Goal: Find specific page/section: Find specific page/section

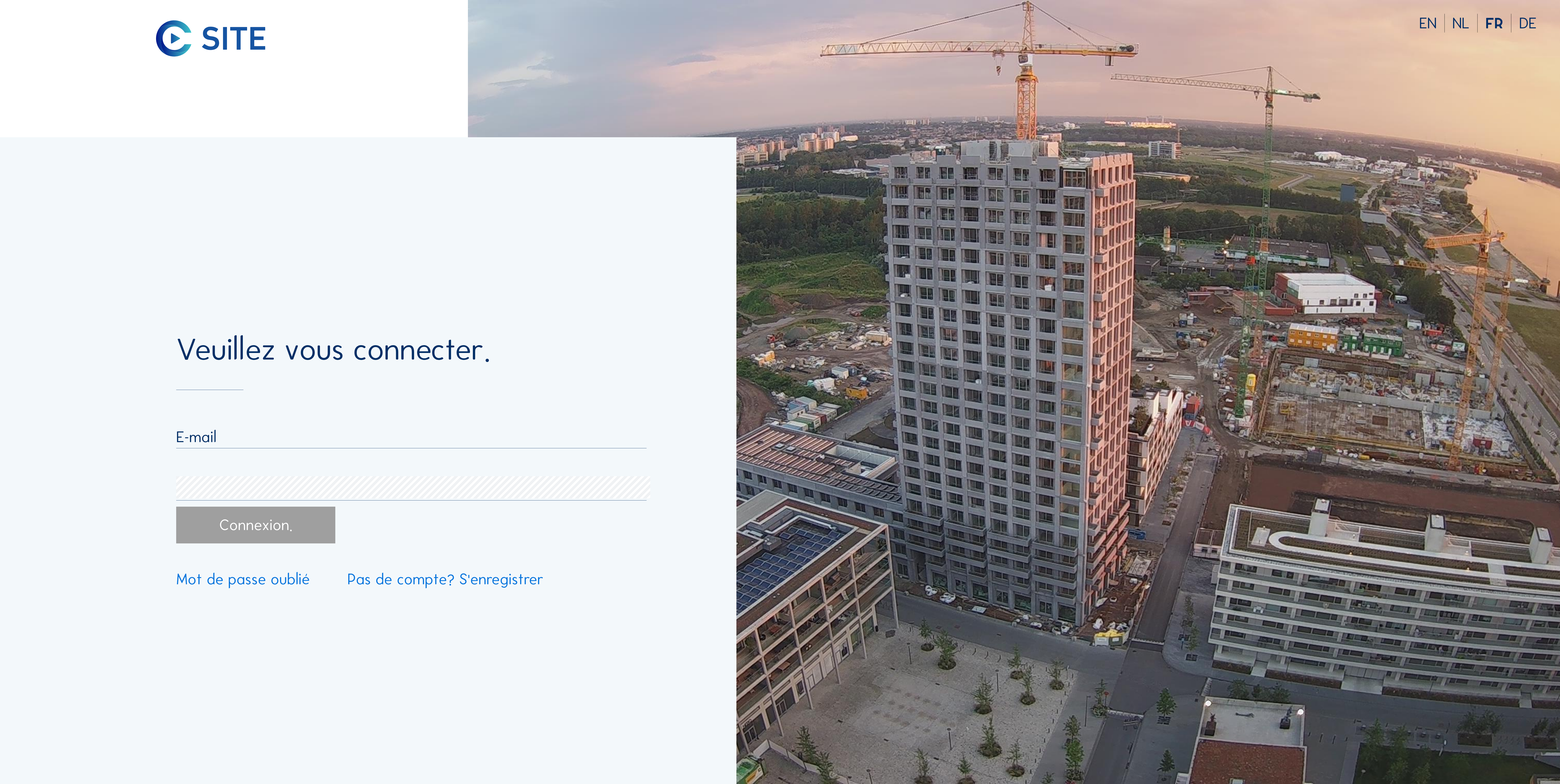
type input "[EMAIL_ADDRESS][DOMAIN_NAME]"
click at [218, 428] on input "[EMAIL_ADDRESS][DOMAIN_NAME]" at bounding box center [411, 437] width 471 height 19
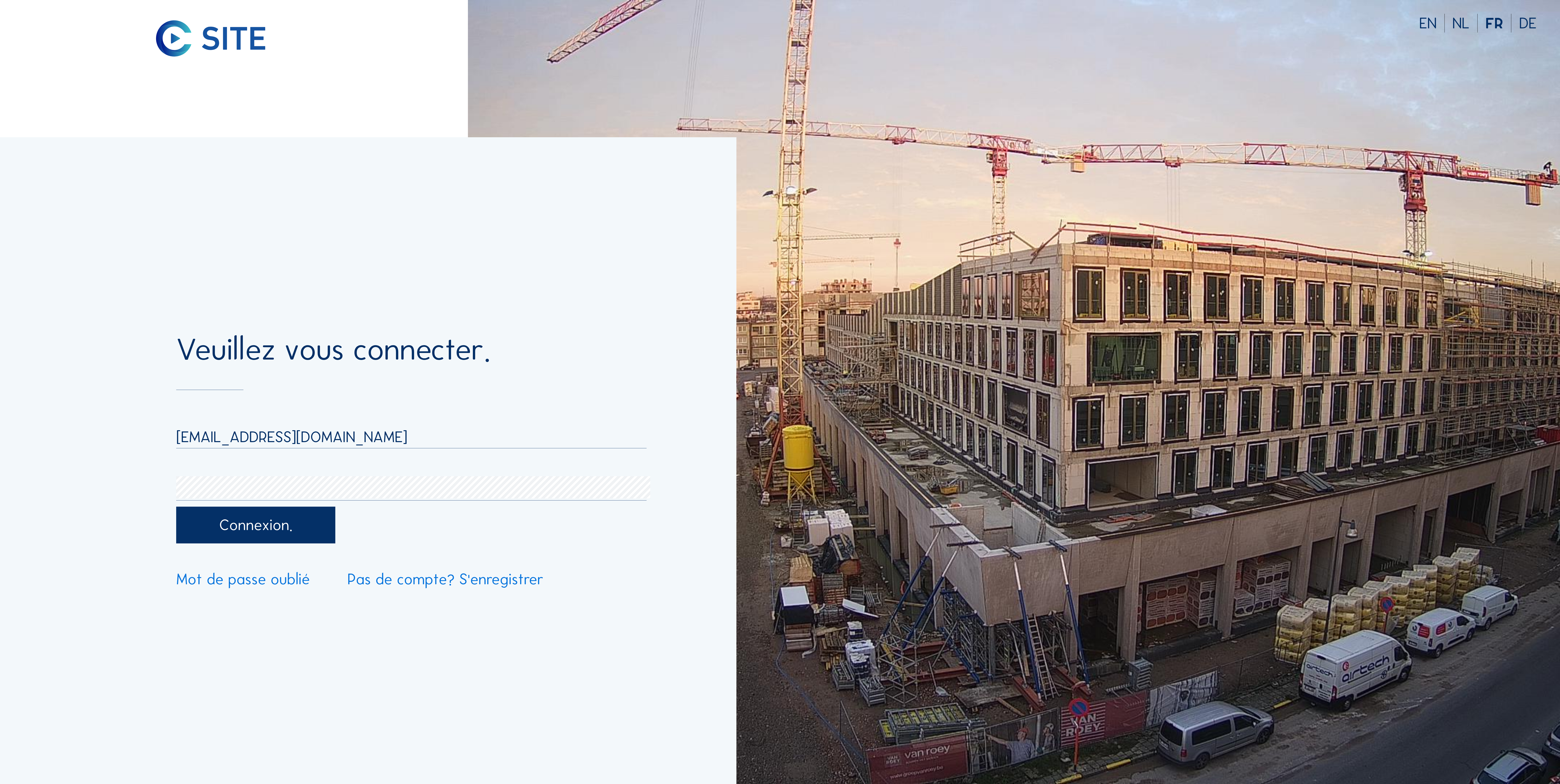
click at [185, 537] on div "Connexion." at bounding box center [256, 525] width 159 height 37
click at [245, 528] on div "Connexion." at bounding box center [256, 525] width 159 height 37
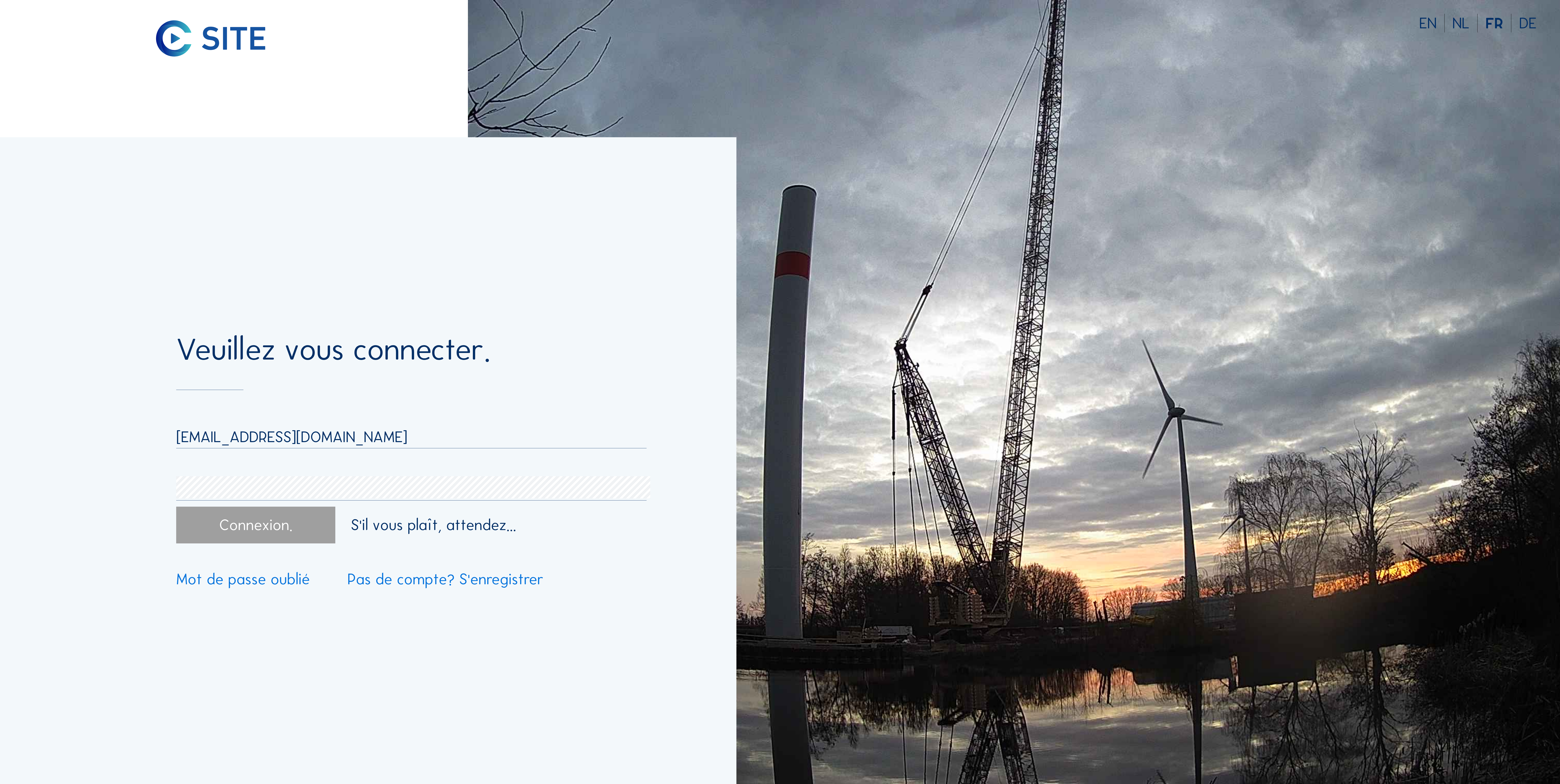
click at [270, 538] on div "Connexion." at bounding box center [256, 525] width 159 height 37
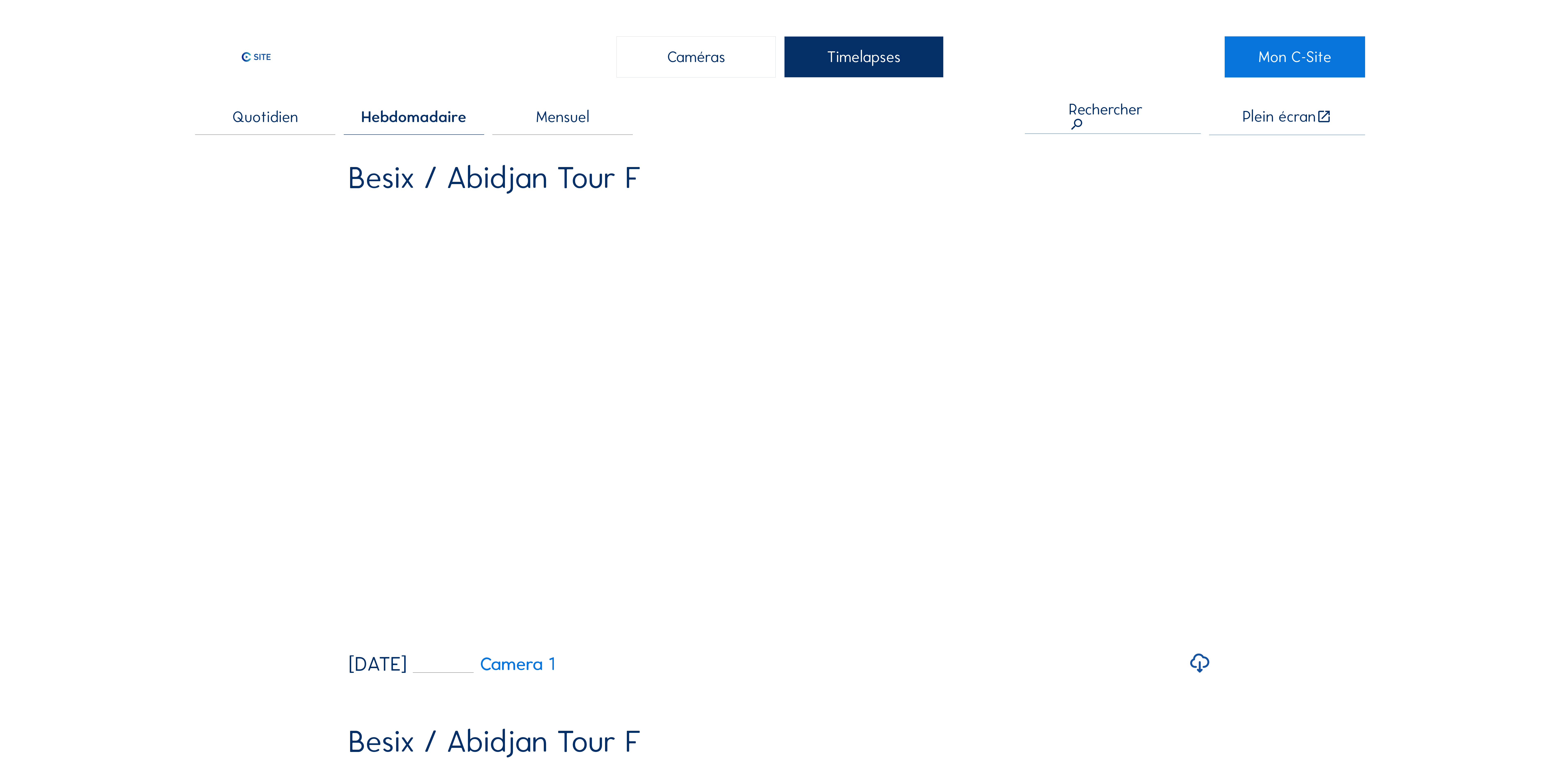
click at [682, 54] on div "Caméras" at bounding box center [696, 57] width 159 height 41
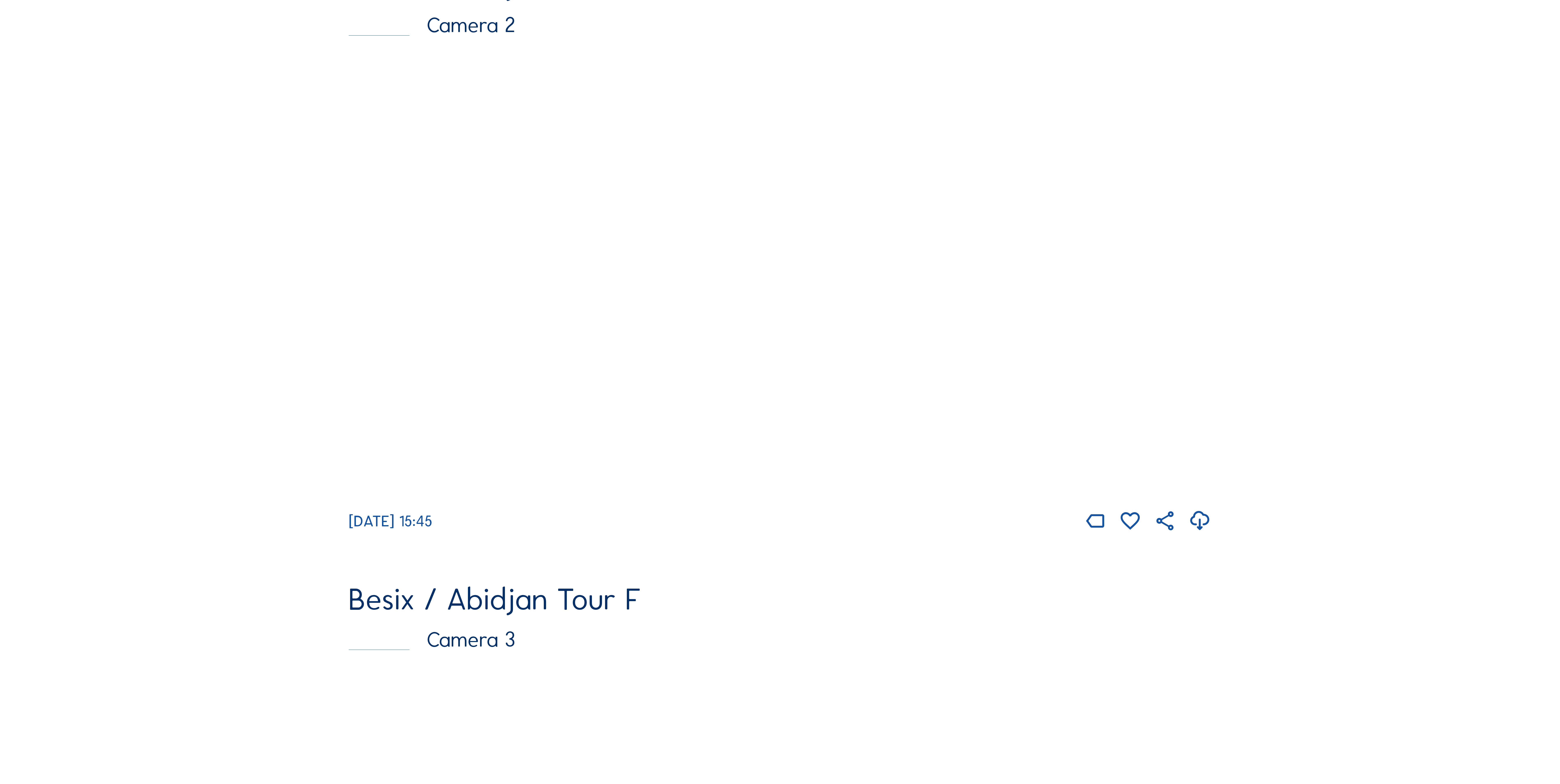
scroll to position [658, 0]
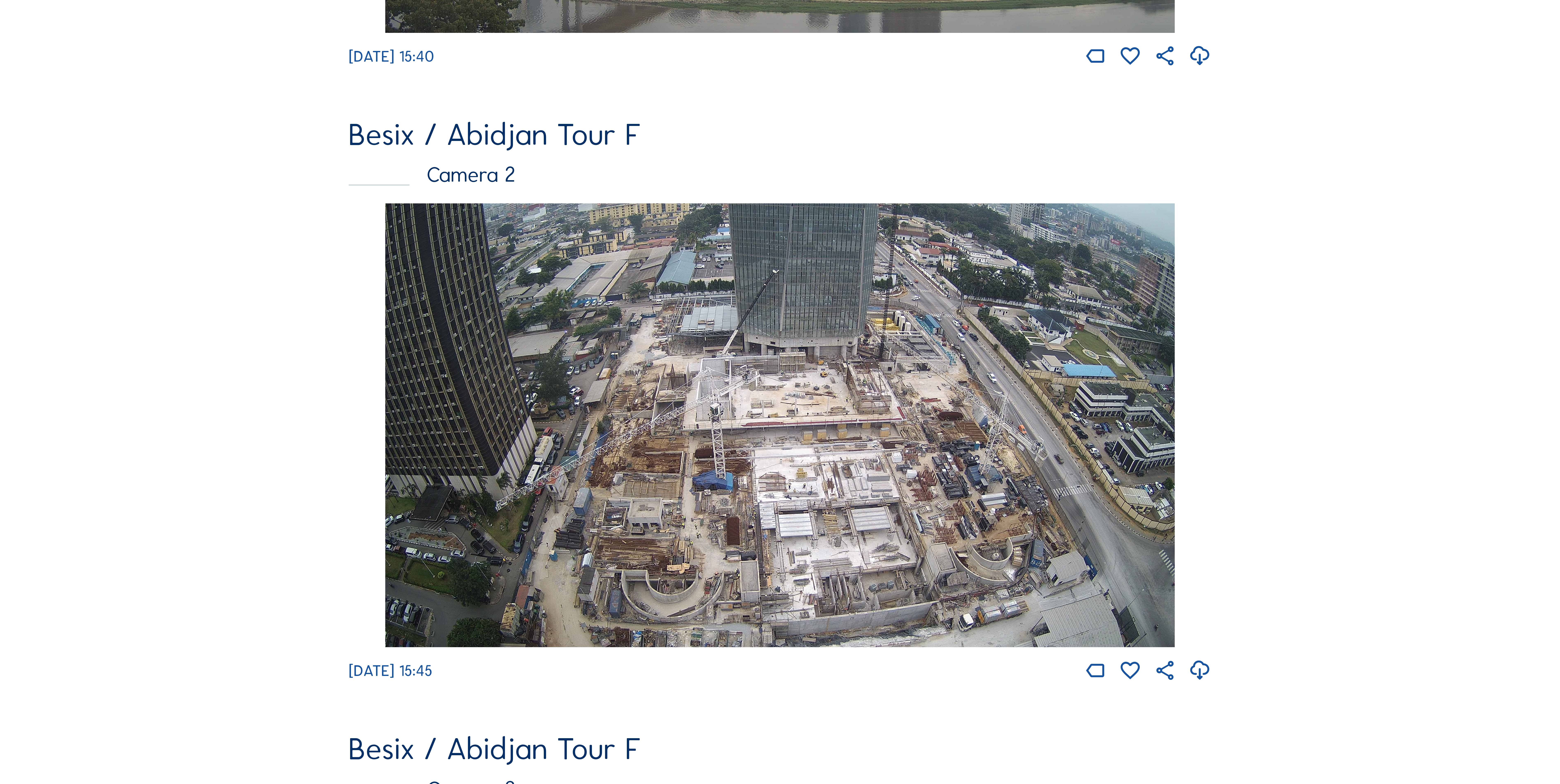
click at [859, 365] on img at bounding box center [779, 425] width 789 height 444
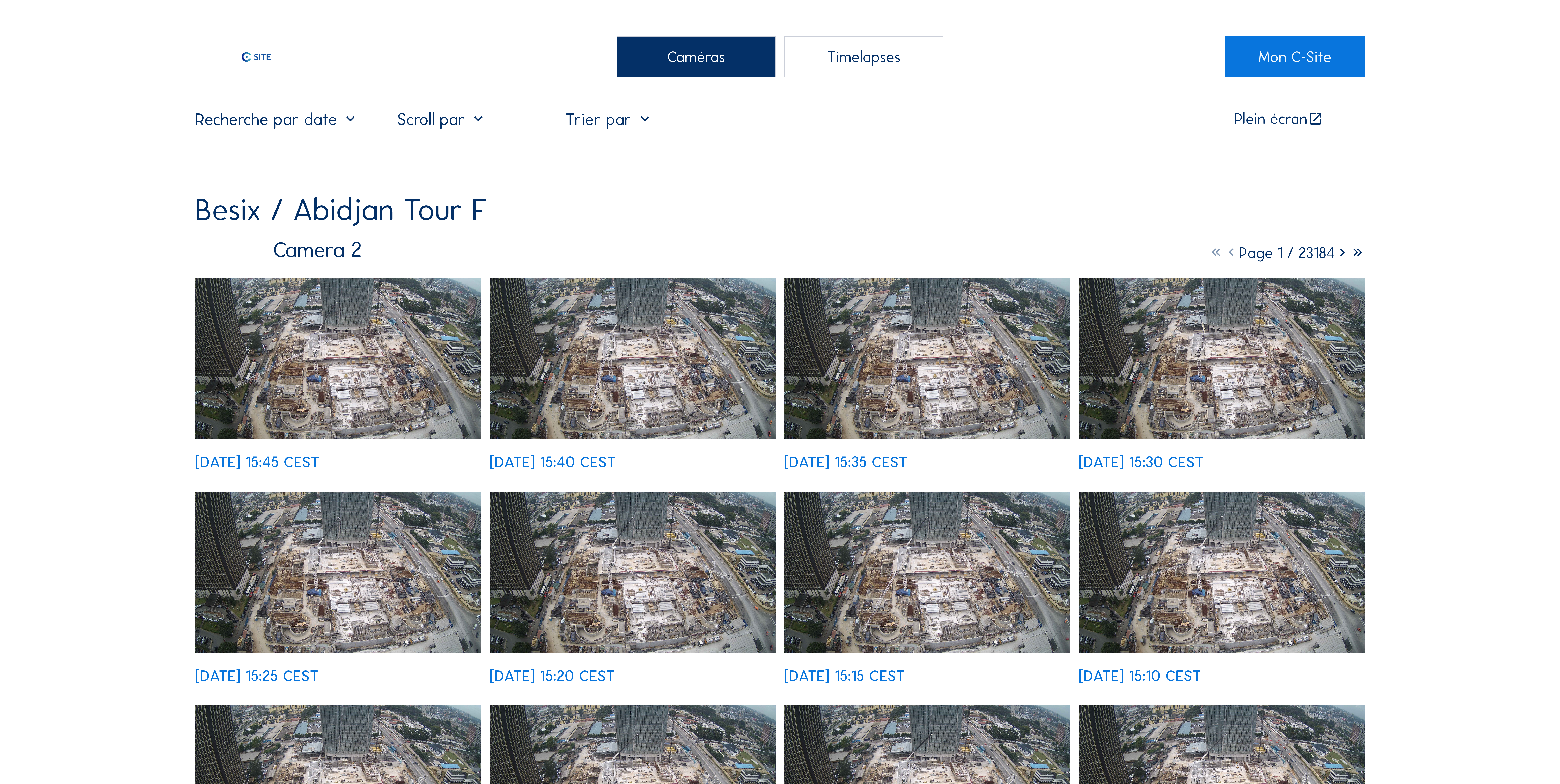
click at [265, 336] on img at bounding box center [338, 358] width 286 height 161
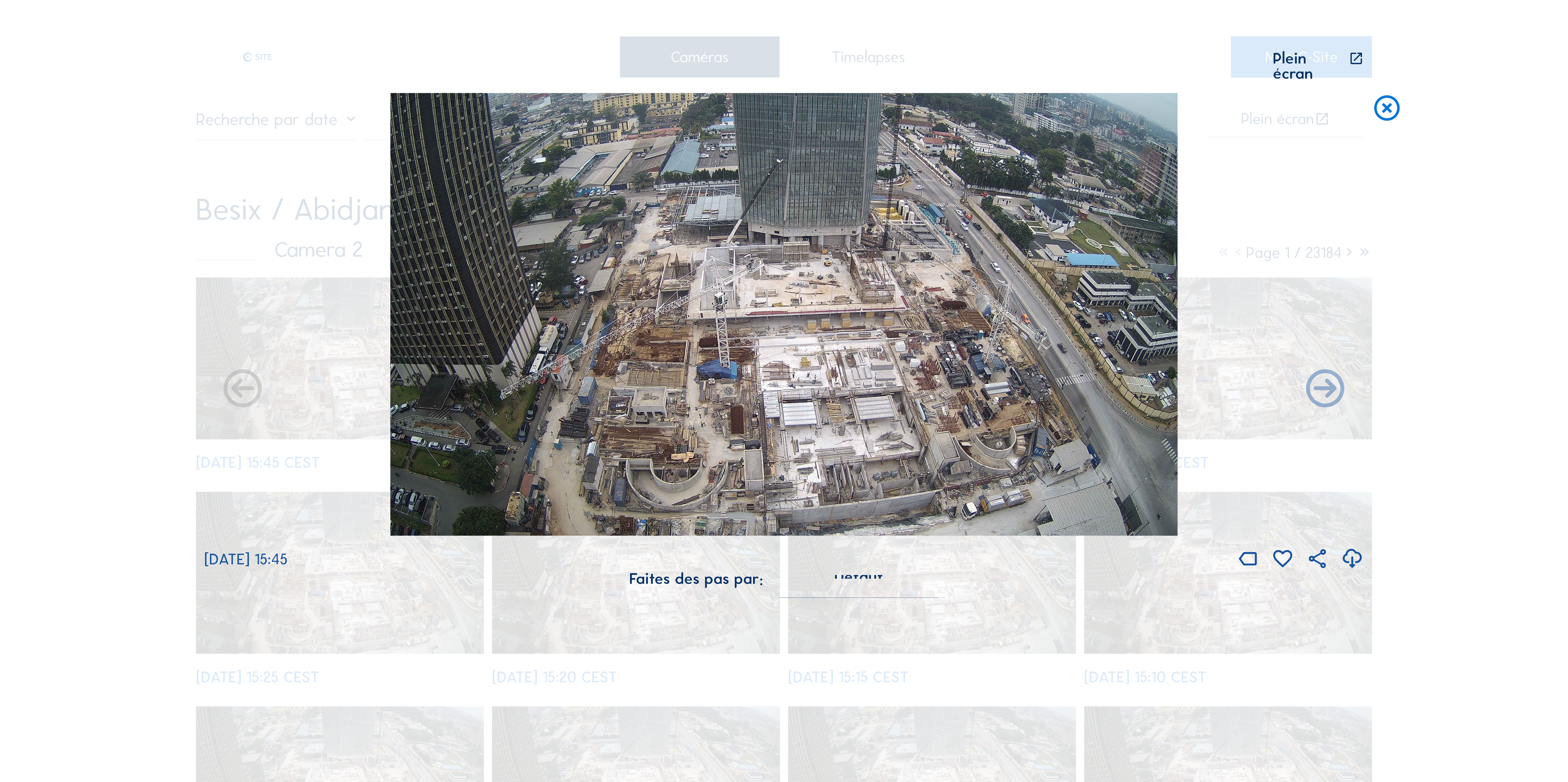
click at [814, 409] on img at bounding box center [783, 315] width 787 height 443
click at [1006, 254] on img at bounding box center [783, 315] width 787 height 443
click at [1356, 545] on icon at bounding box center [1353, 559] width 23 height 28
click at [1387, 250] on div "Scroll pour voyager dans le temps | Appuie sur le 'Alt' [PERSON_NAME] + Scroll …" at bounding box center [784, 391] width 1568 height 782
click at [1396, 102] on icon at bounding box center [1387, 109] width 30 height 32
